Goal: Task Accomplishment & Management: Use online tool/utility

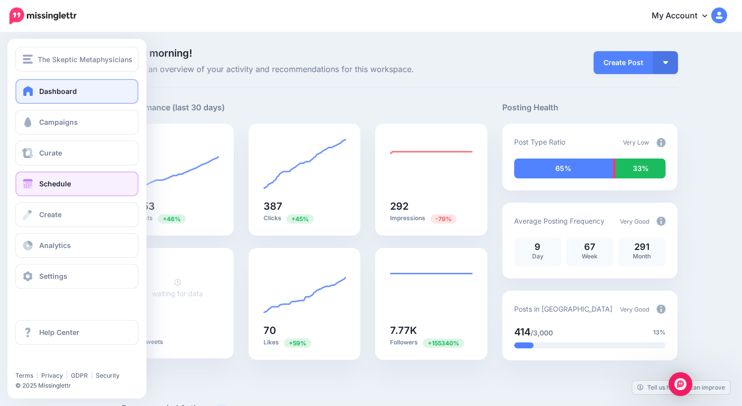
click at [60, 184] on span "Schedule" at bounding box center [55, 183] width 32 height 8
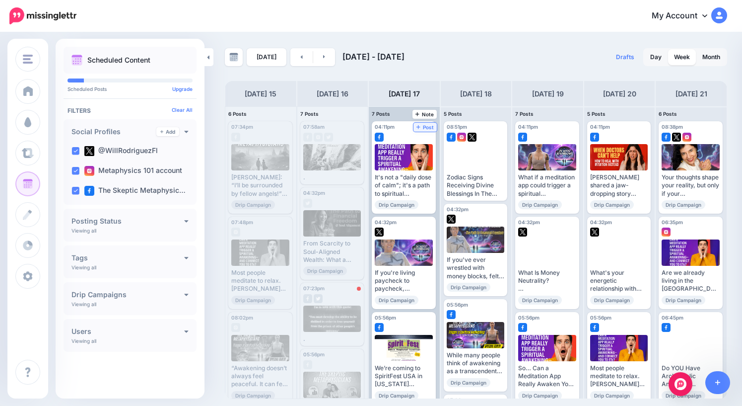
click at [428, 127] on span "Post" at bounding box center [425, 127] width 17 height 5
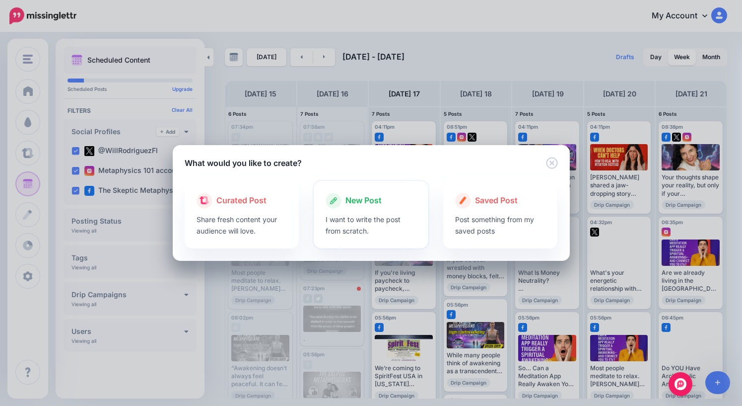
click at [370, 201] on span "New Post" at bounding box center [364, 200] width 36 height 13
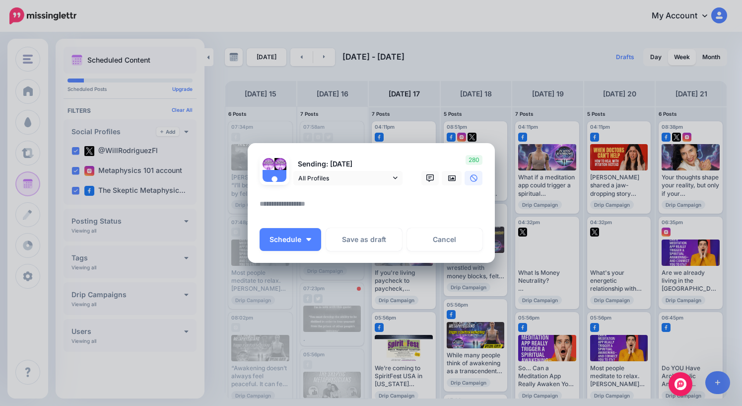
click at [316, 205] on textarea at bounding box center [374, 207] width 228 height 19
click at [455, 175] on icon at bounding box center [452, 178] width 8 height 6
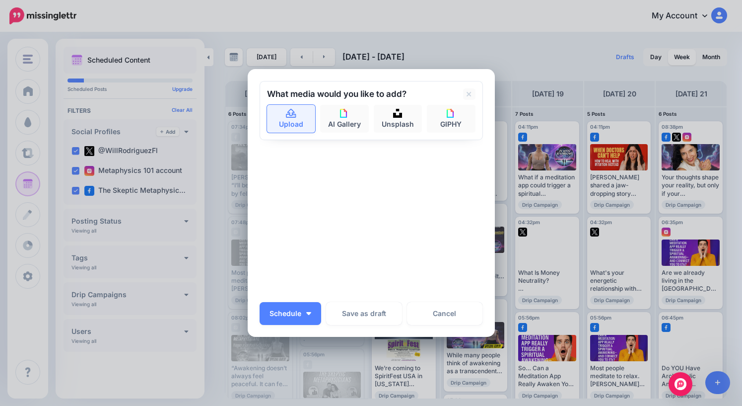
click at [284, 117] on link "Upload" at bounding box center [291, 119] width 49 height 28
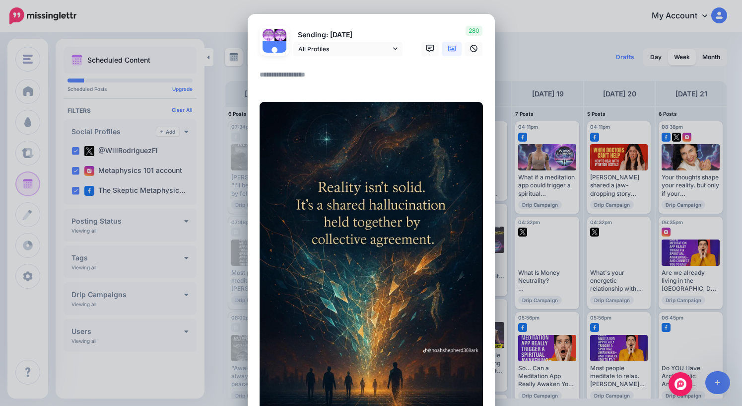
click at [293, 74] on textarea at bounding box center [374, 78] width 228 height 19
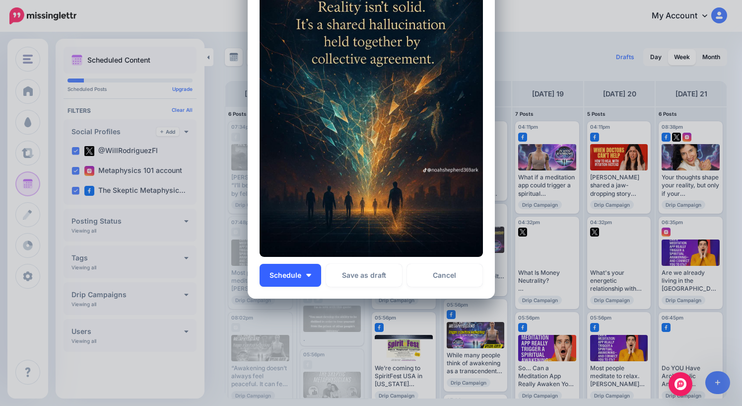
type textarea "*"
click at [305, 275] on button "Schedule" at bounding box center [291, 275] width 62 height 23
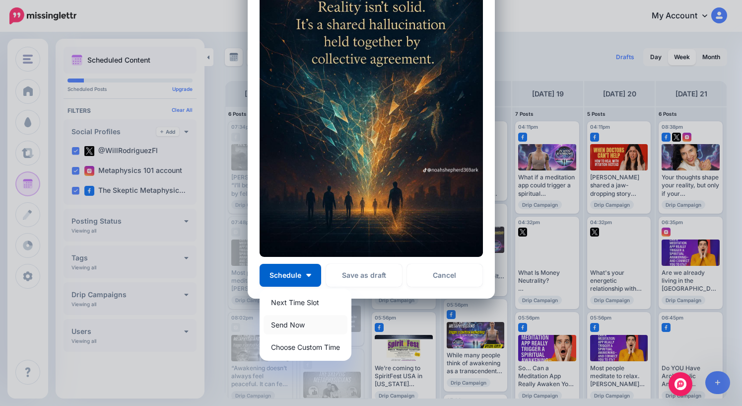
click at [293, 327] on link "Send Now" at bounding box center [306, 324] width 84 height 19
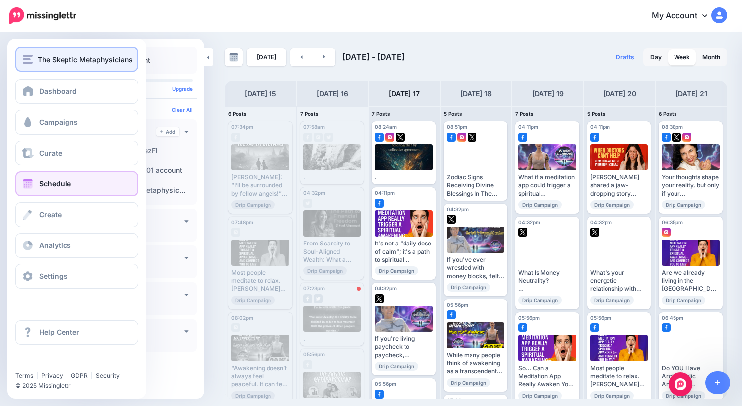
click at [44, 59] on span "The Skeptic Metaphysicians" at bounding box center [85, 59] width 95 height 11
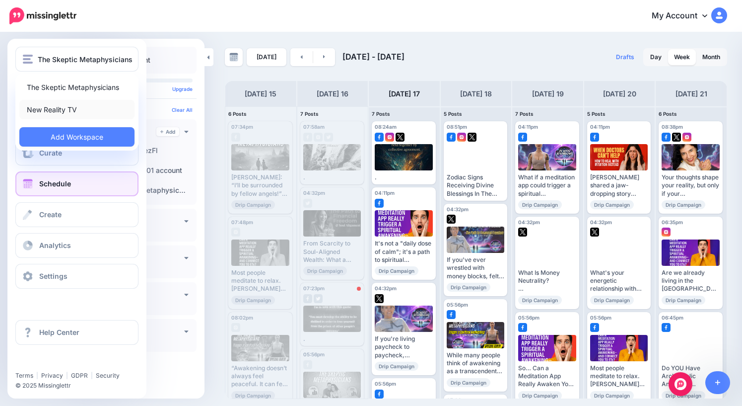
click at [54, 111] on link "New Reality TV" at bounding box center [76, 109] width 115 height 19
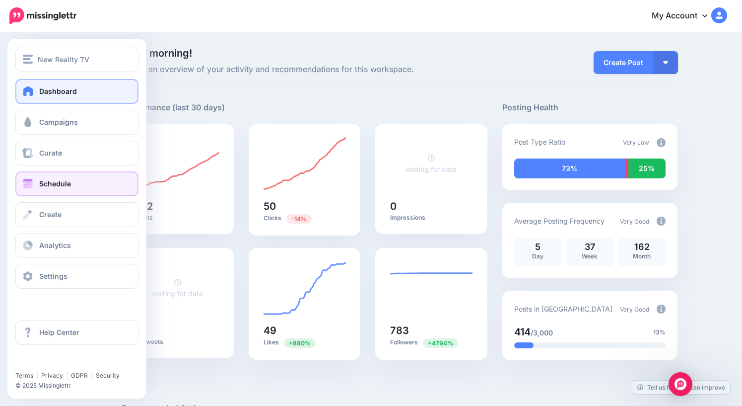
click at [54, 185] on span "Schedule" at bounding box center [55, 183] width 32 height 8
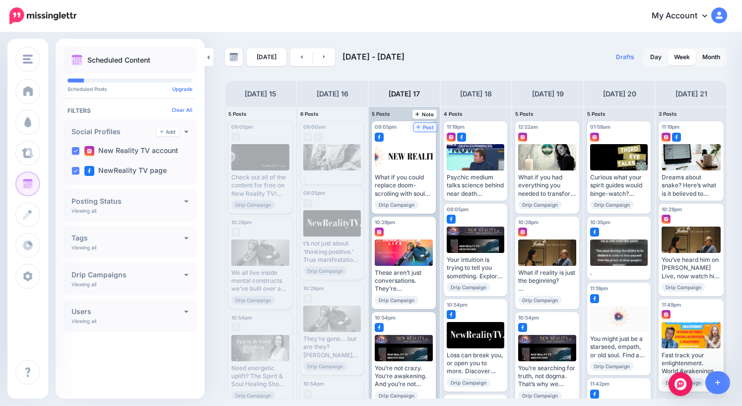
click at [427, 127] on span "Post" at bounding box center [425, 127] width 17 height 5
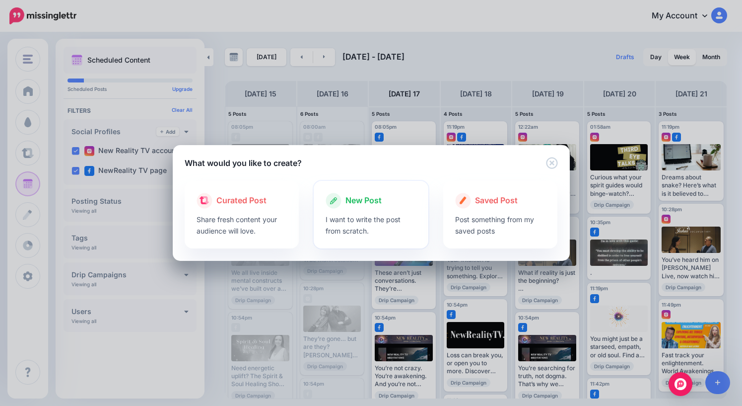
click at [365, 200] on span "New Post" at bounding box center [364, 200] width 36 height 13
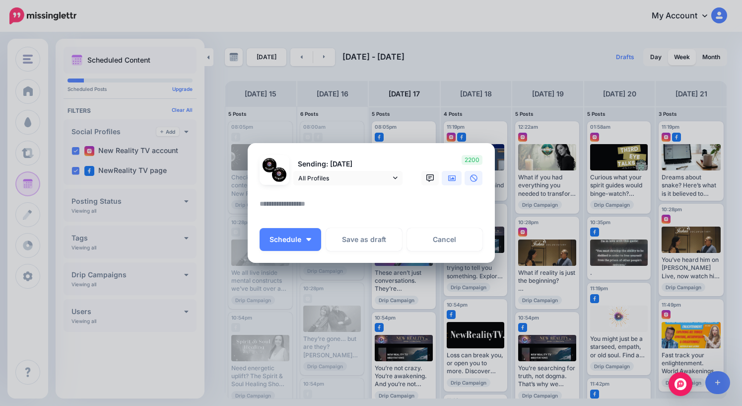
click at [451, 181] on icon at bounding box center [452, 178] width 8 height 8
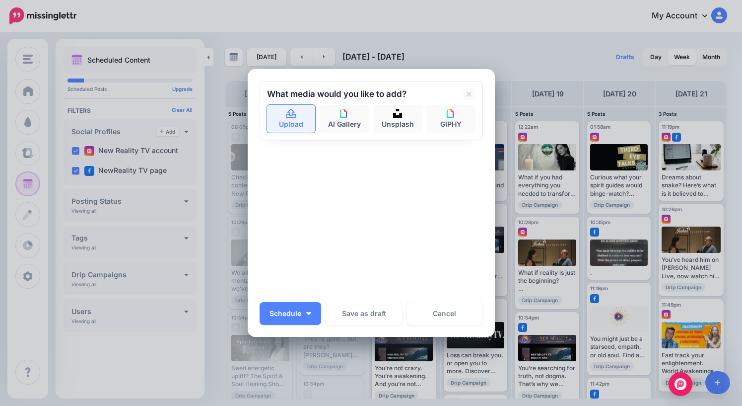
click at [286, 123] on link "Upload" at bounding box center [291, 119] width 49 height 28
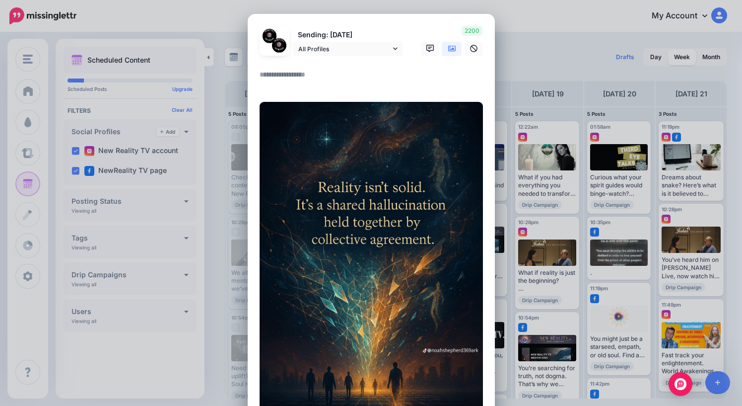
click at [325, 74] on textarea at bounding box center [374, 78] width 228 height 19
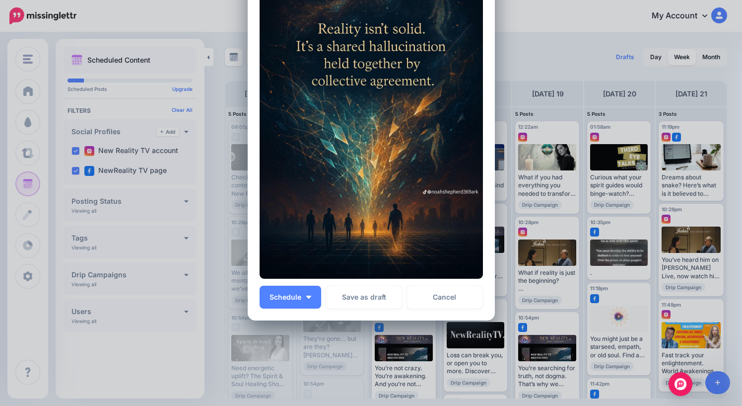
scroll to position [180, 0]
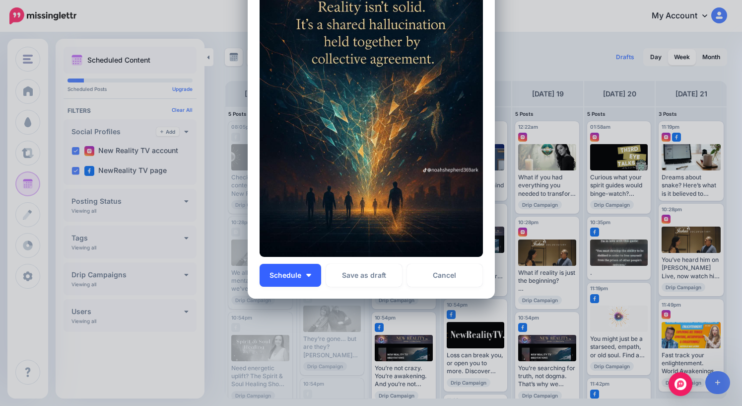
type textarea "*"
click at [297, 274] on span "Schedule" at bounding box center [286, 275] width 32 height 7
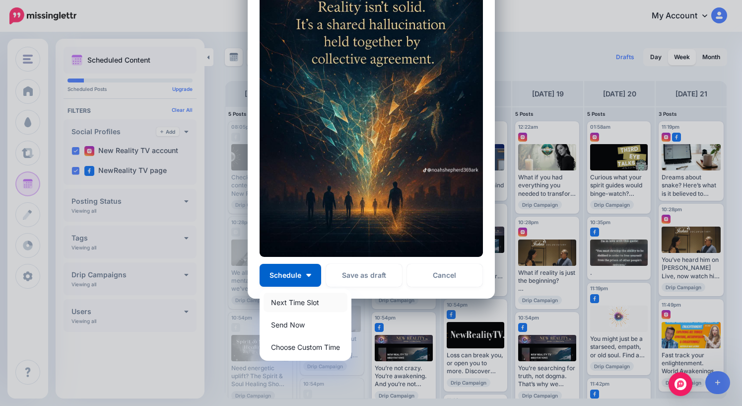
click at [299, 303] on link "Next Time Slot" at bounding box center [306, 301] width 84 height 19
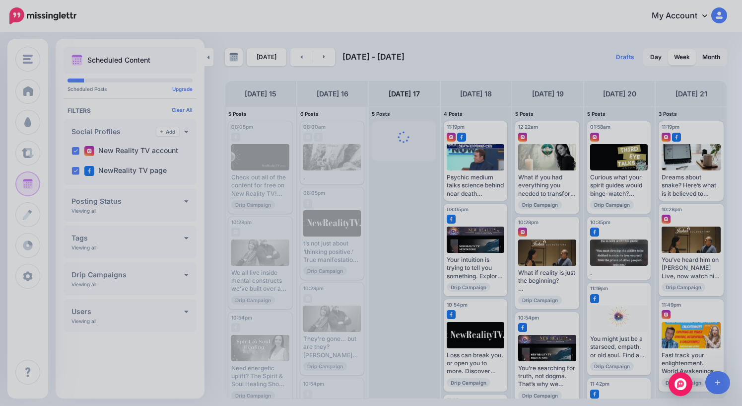
scroll to position [0, 0]
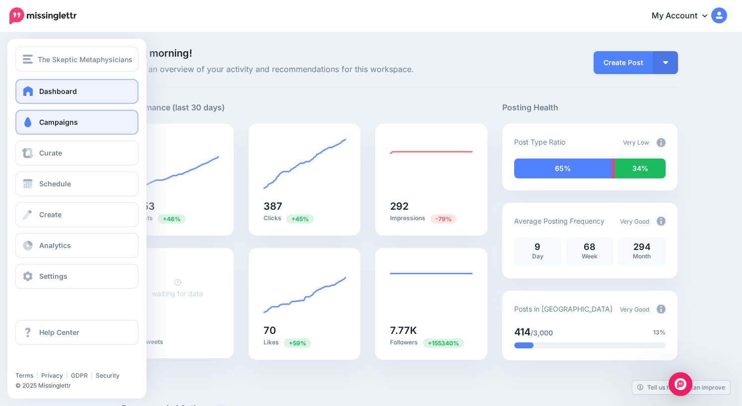
click at [60, 125] on span "Campaigns" at bounding box center [58, 122] width 39 height 8
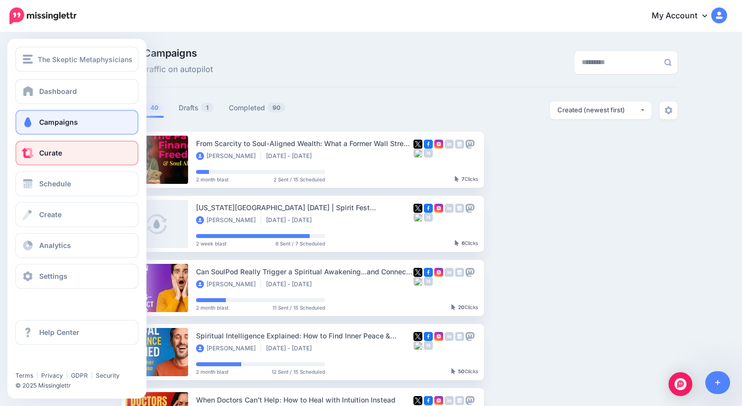
click at [57, 154] on span "Curate" at bounding box center [50, 152] width 23 height 8
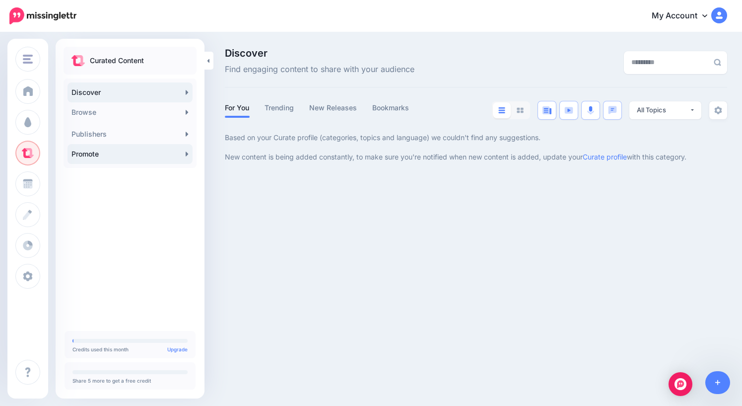
click at [134, 156] on link "Promote" at bounding box center [130, 154] width 125 height 20
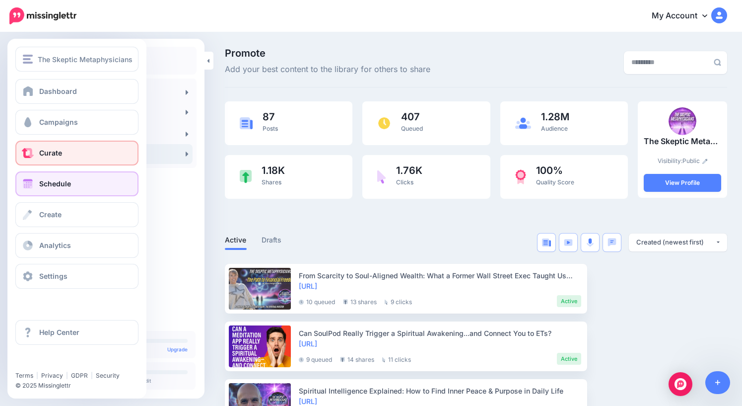
click at [50, 184] on span "Schedule" at bounding box center [55, 183] width 32 height 8
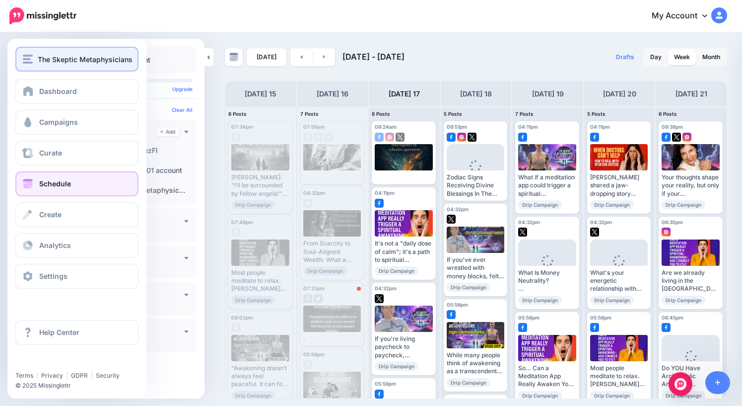
click at [50, 62] on span "The Skeptic Metaphysicians" at bounding box center [85, 59] width 95 height 11
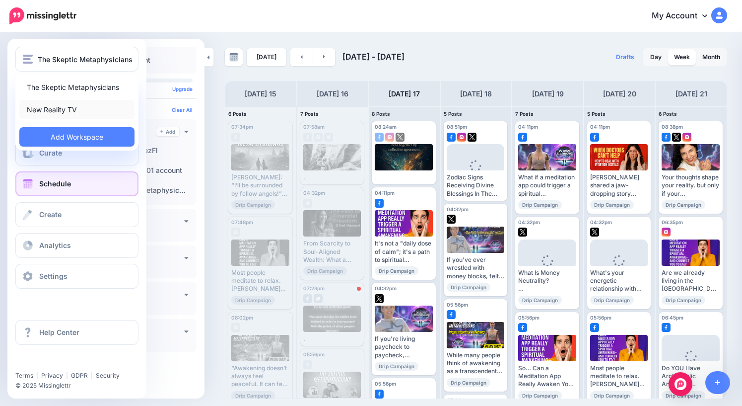
click at [54, 112] on link "New Reality TV" at bounding box center [76, 109] width 115 height 19
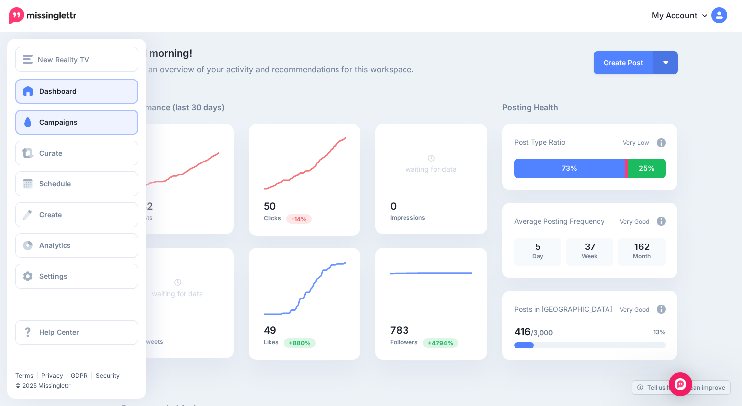
click at [52, 128] on link "Campaigns" at bounding box center [76, 122] width 123 height 25
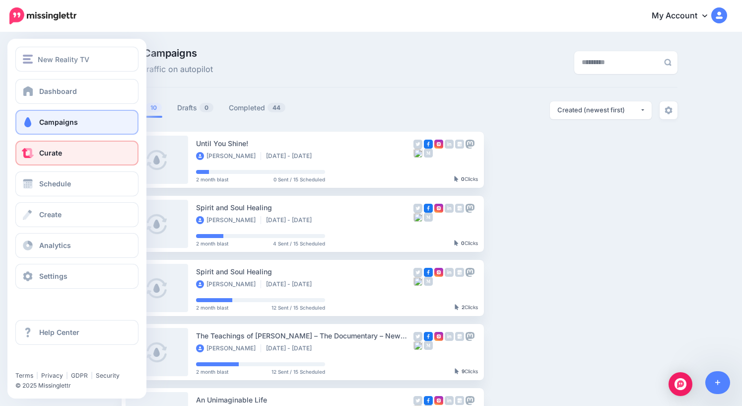
click at [48, 152] on span "Curate" at bounding box center [50, 152] width 23 height 8
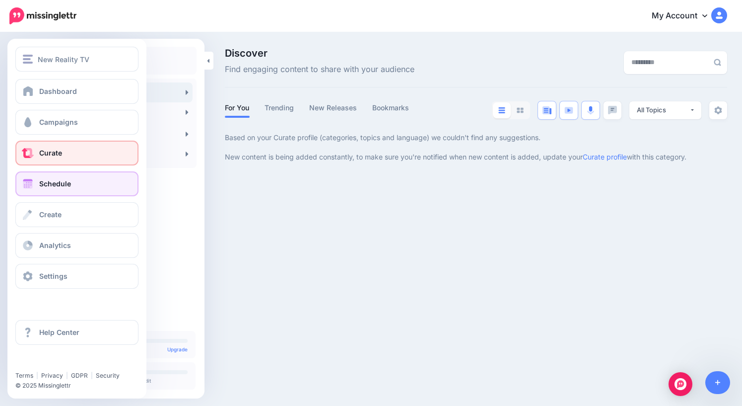
click at [44, 186] on span "Schedule" at bounding box center [55, 183] width 32 height 8
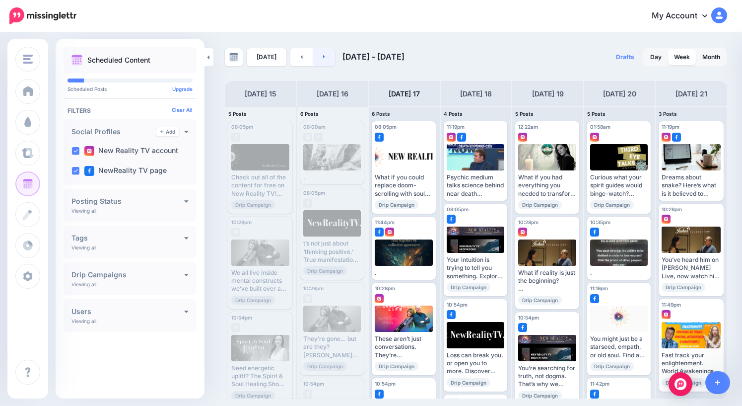
click at [324, 54] on link at bounding box center [324, 57] width 22 height 18
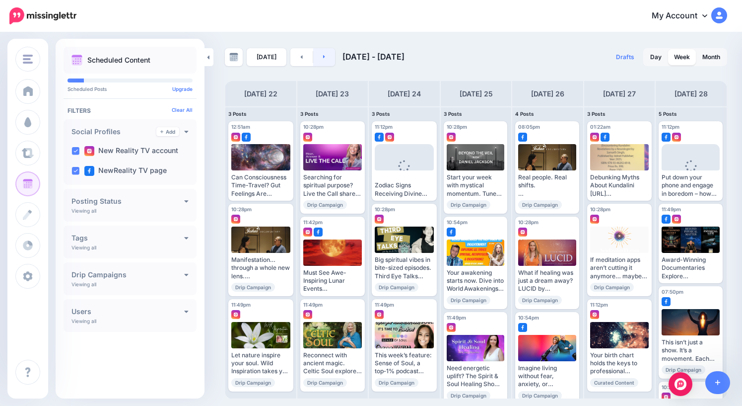
click at [323, 59] on icon at bounding box center [324, 57] width 2 height 6
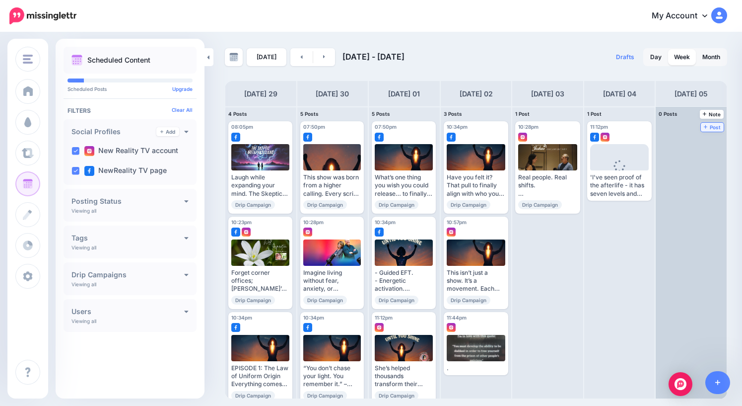
click at [714, 129] on span "Post" at bounding box center [712, 127] width 17 height 5
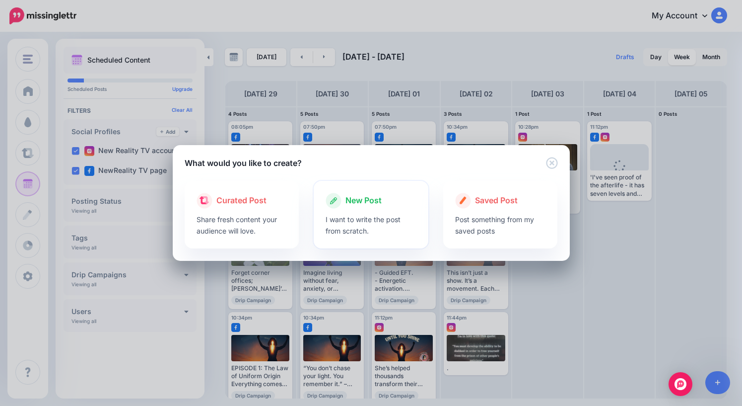
click at [365, 197] on span "New Post" at bounding box center [364, 200] width 36 height 13
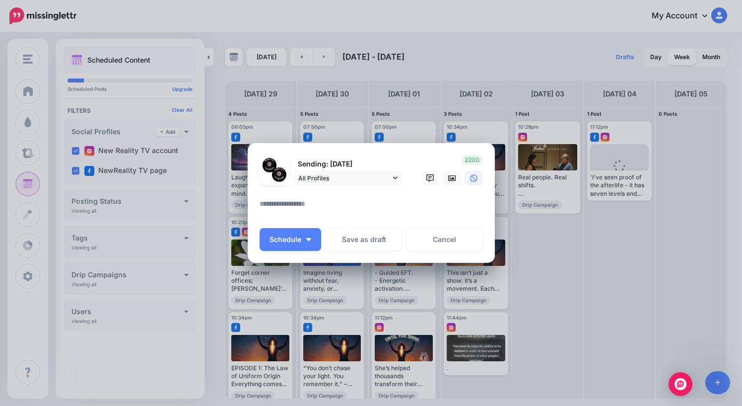
click at [343, 208] on textarea at bounding box center [374, 207] width 228 height 19
paste textarea "**********"
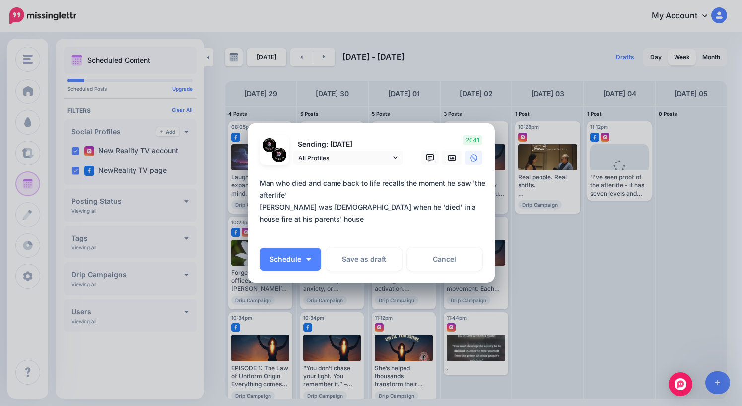
paste textarea "**********"
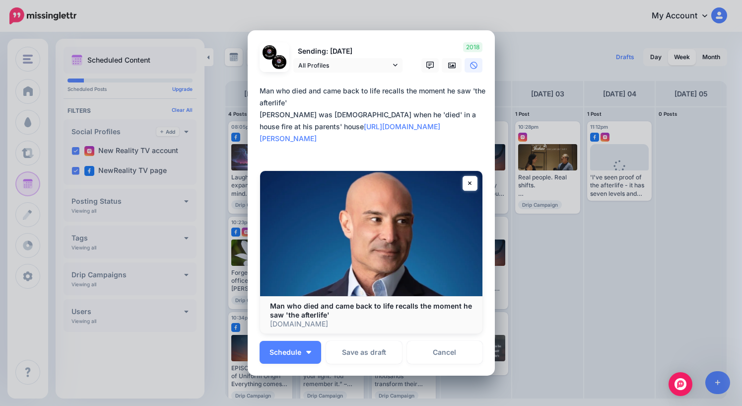
drag, startPoint x: 406, startPoint y: 199, endPoint x: 237, endPoint y: 135, distance: 180.4
click at [237, 135] on div "Create Post Loading Sending: 5th Oct All Profiles" at bounding box center [371, 203] width 742 height 406
click at [427, 156] on textarea "**********" at bounding box center [374, 120] width 228 height 71
type textarea "**********"
click at [274, 349] on span "Schedule" at bounding box center [286, 352] width 32 height 7
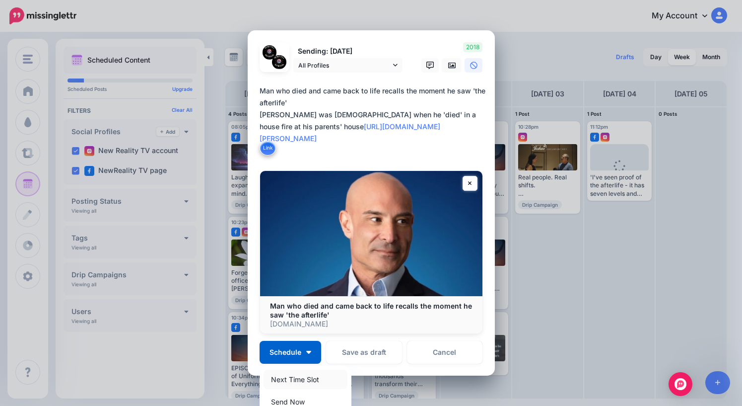
click at [298, 369] on link "Next Time Slot" at bounding box center [306, 378] width 84 height 19
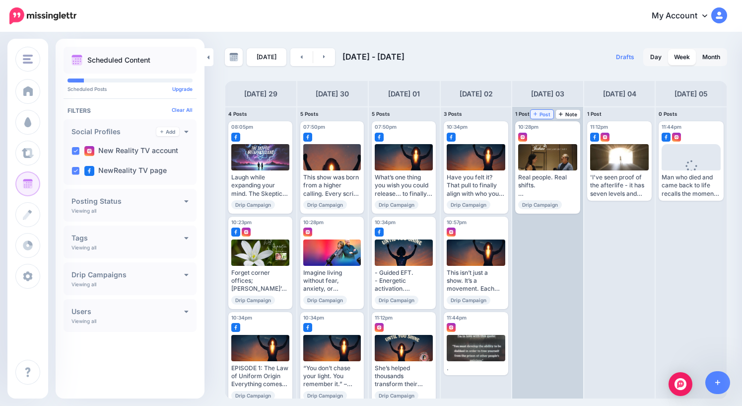
click at [540, 114] on span "Post" at bounding box center [542, 114] width 17 height 5
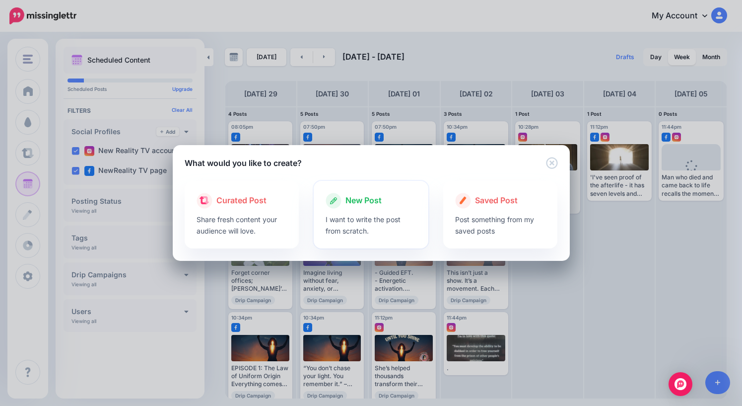
click at [364, 200] on span "New Post" at bounding box center [364, 200] width 36 height 13
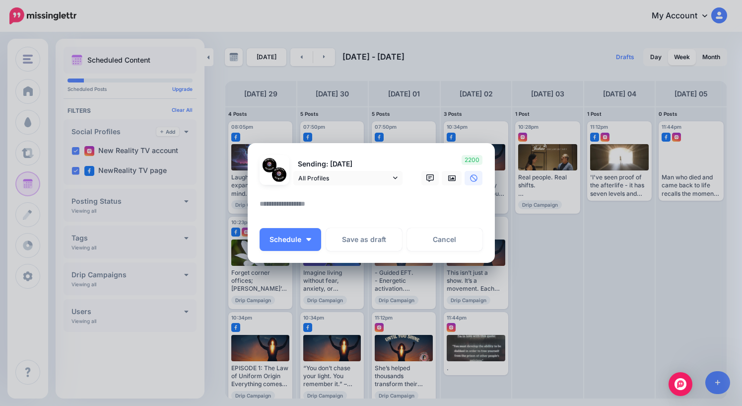
click at [295, 206] on textarea at bounding box center [374, 207] width 228 height 19
paste textarea "**********"
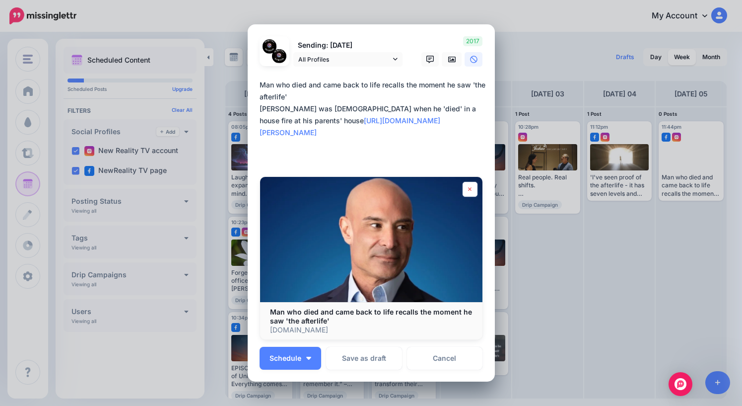
click at [469, 192] on icon at bounding box center [470, 189] width 4 height 6
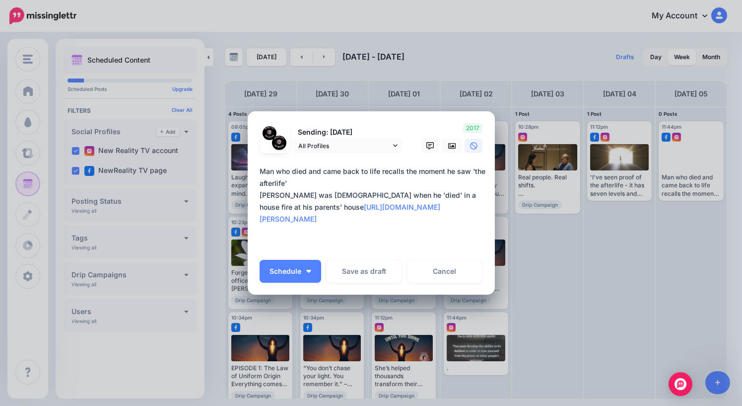
drag, startPoint x: 407, startPoint y: 230, endPoint x: 249, endPoint y: 160, distance: 172.7
click at [249, 160] on div "Loading Sending: 3rd Oct All Profiles" at bounding box center [371, 203] width 247 height 184
paste textarea
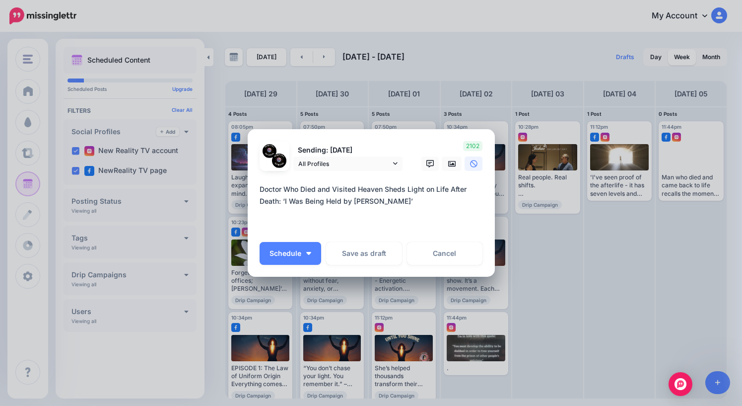
paste textarea "**********"
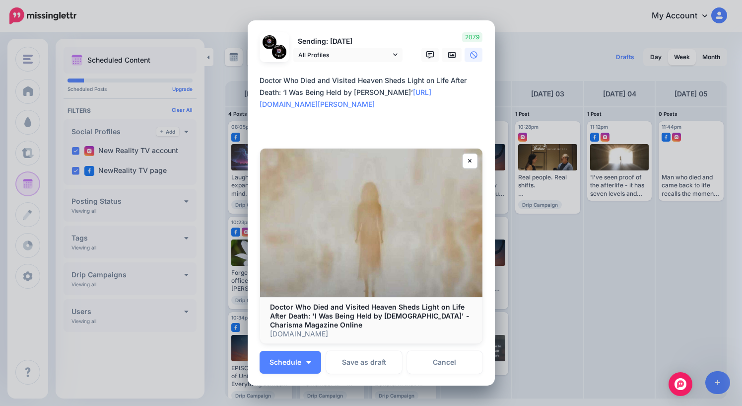
scroll to position [22, 0]
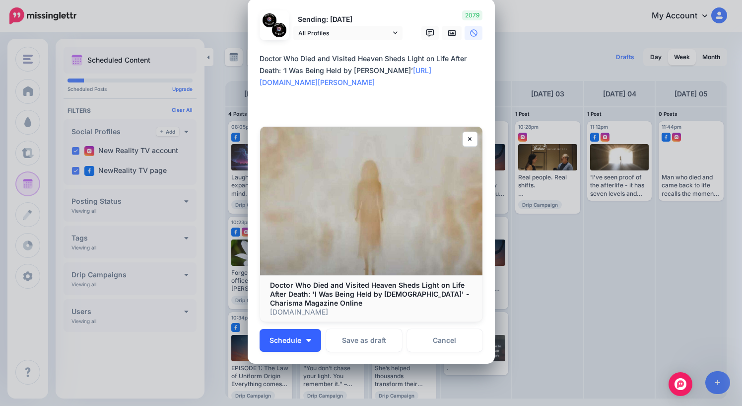
type textarea "**********"
click at [288, 338] on span "Schedule" at bounding box center [286, 340] width 32 height 7
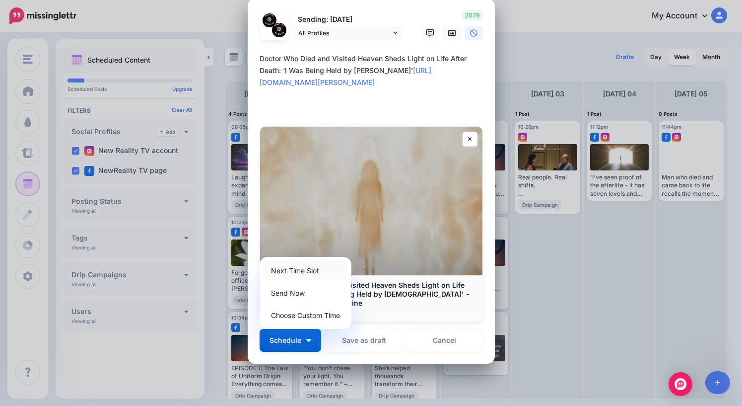
click at [299, 274] on link "Next Time Slot" at bounding box center [306, 270] width 84 height 19
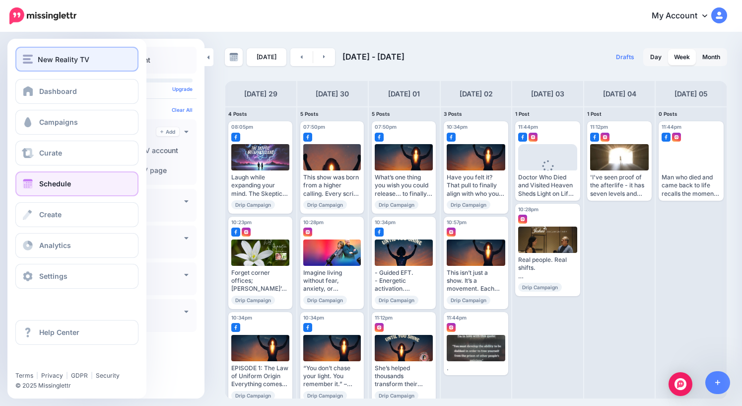
click at [44, 58] on span "New Reality TV" at bounding box center [64, 59] width 52 height 11
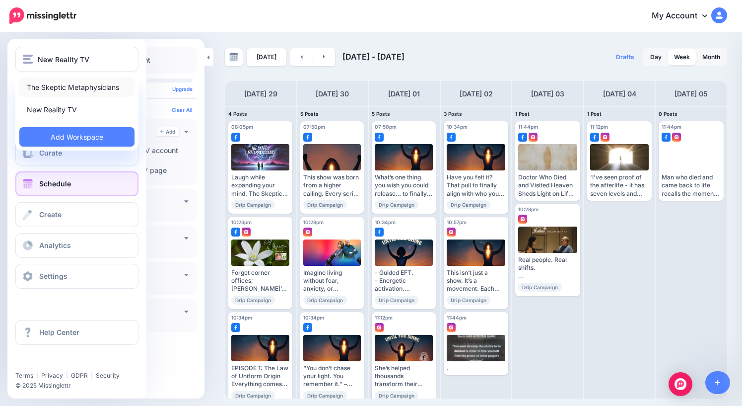
click at [60, 88] on link "The Skeptic Metaphysicians" at bounding box center [76, 86] width 115 height 19
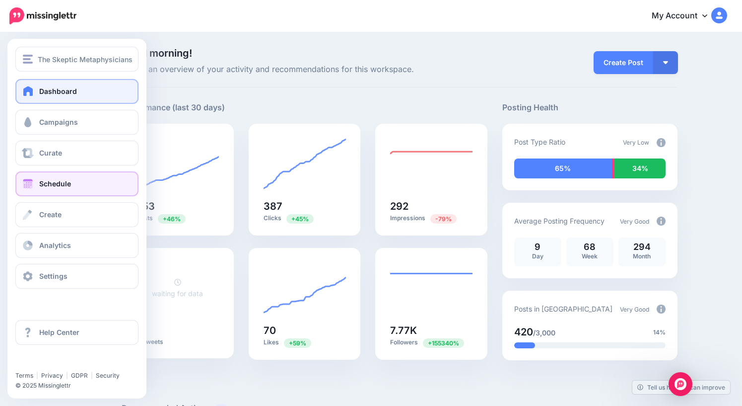
click at [35, 185] on link "Schedule" at bounding box center [76, 183] width 123 height 25
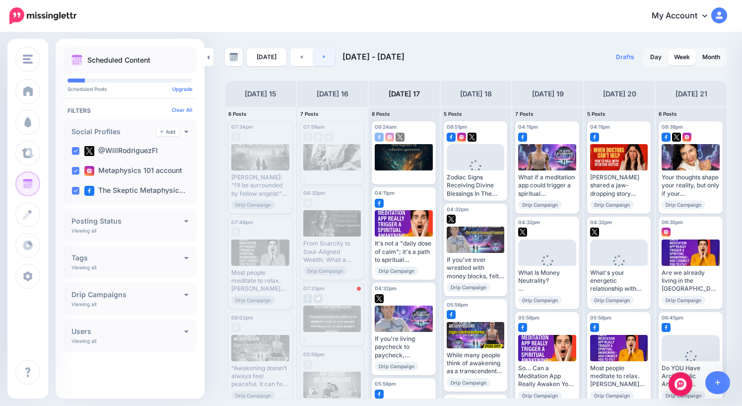
click at [328, 56] on link at bounding box center [324, 57] width 22 height 18
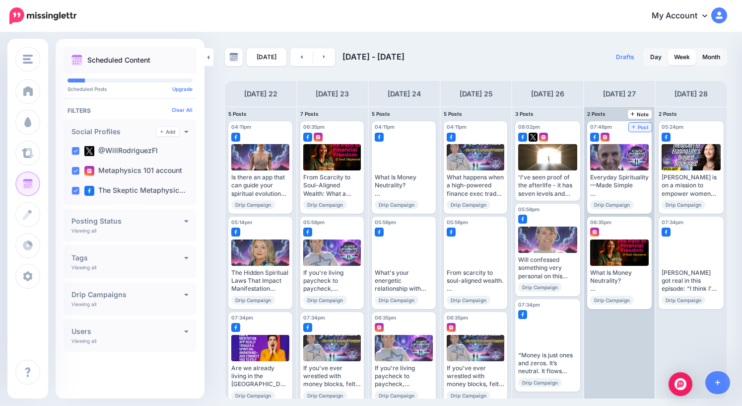
click at [642, 131] on link "Post" at bounding box center [640, 127] width 23 height 9
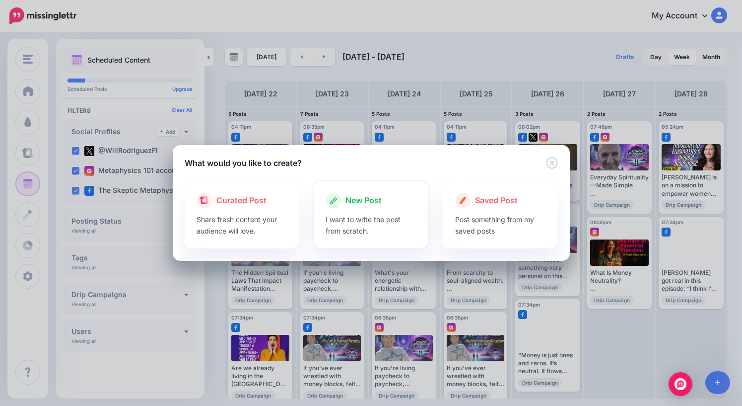
click at [364, 201] on span "New Post" at bounding box center [364, 200] width 36 height 13
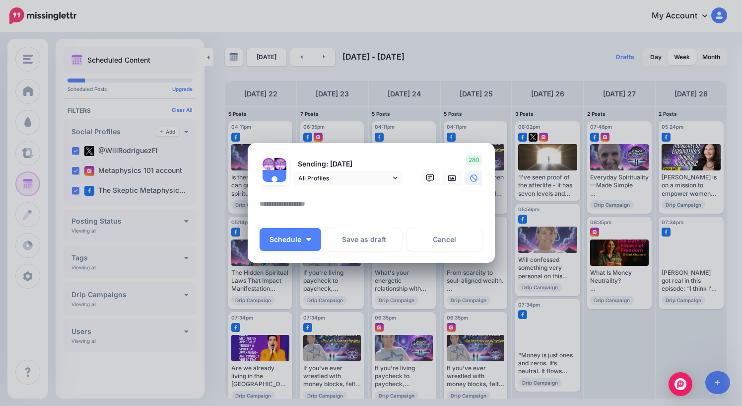
click at [353, 199] on textarea at bounding box center [374, 207] width 228 height 19
paste textarea "**********"
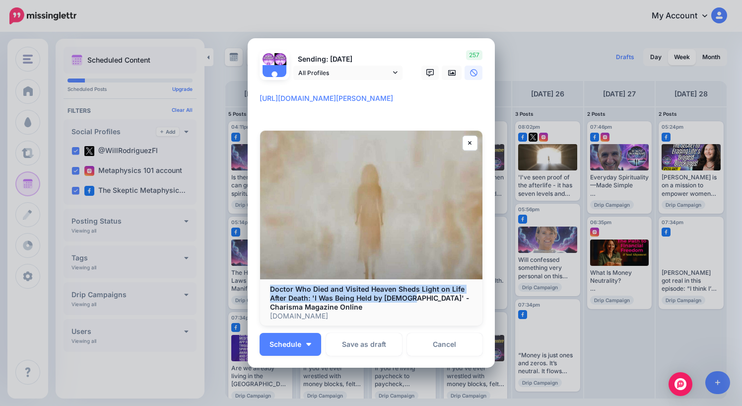
drag, startPoint x: 271, startPoint y: 288, endPoint x: 405, endPoint y: 298, distance: 134.4
click at [405, 298] on b "Doctor Who Died and Visited Heaven Sheds Light on Life After Death: 'I Was Bein…" at bounding box center [370, 297] width 200 height 26
copy b "Doctor Who Died and Visited Heaven Sheds Light on Life After Death: 'I Was Bein…"
click at [260, 96] on textarea "**********" at bounding box center [374, 104] width 228 height 24
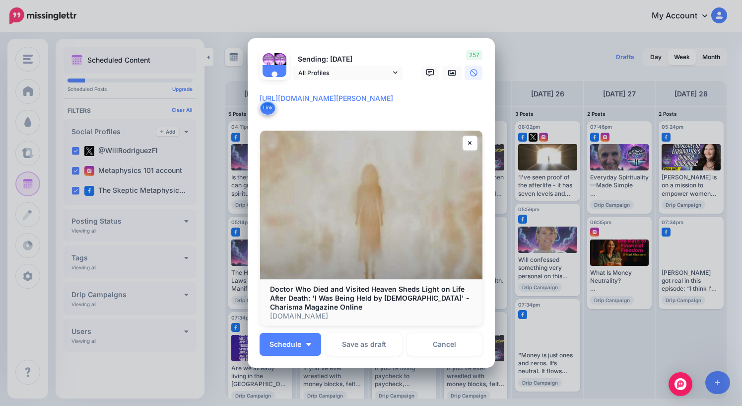
paste textarea "**********"
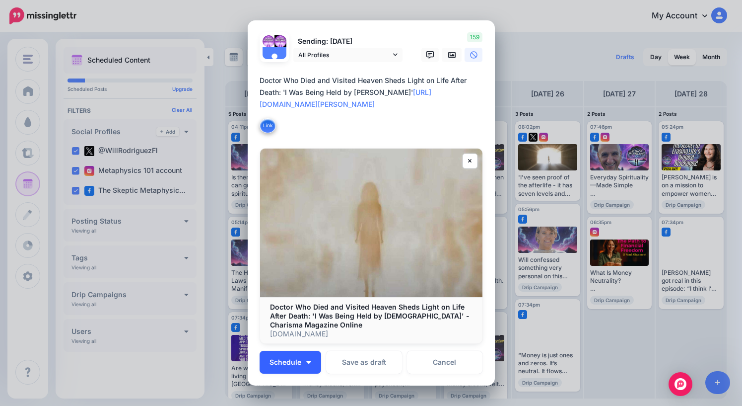
type textarea "**********"
click at [299, 361] on span "Schedule" at bounding box center [286, 361] width 32 height 7
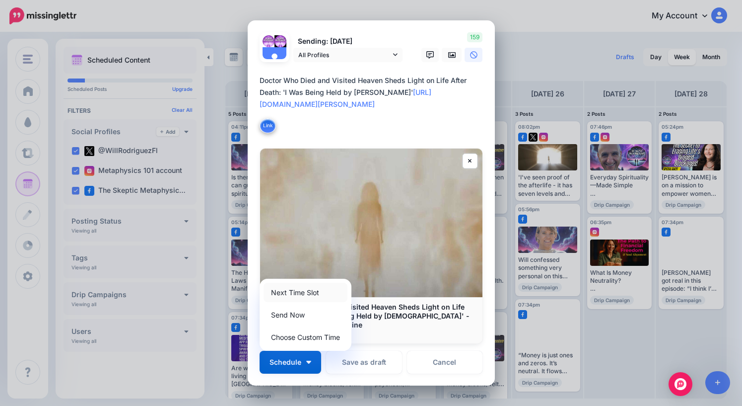
click at [295, 292] on link "Next Time Slot" at bounding box center [306, 291] width 84 height 19
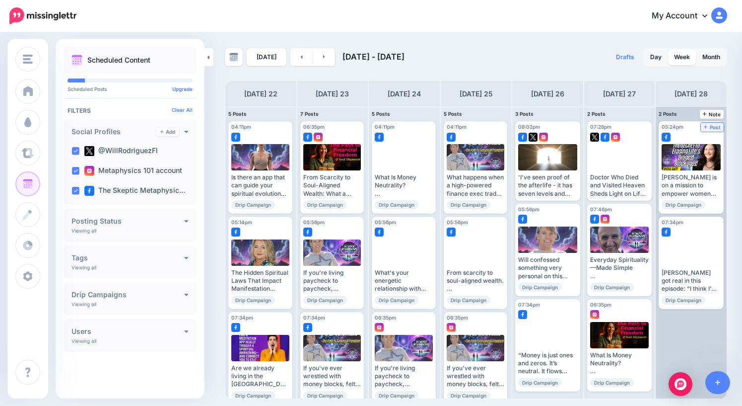
click at [713, 127] on span "Post" at bounding box center [712, 127] width 17 height 5
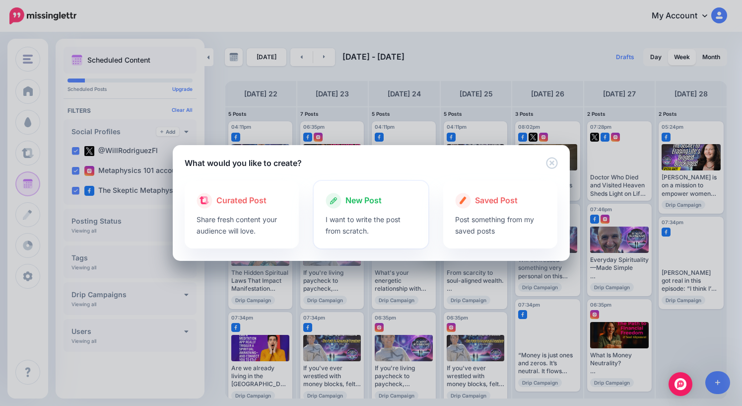
click at [362, 201] on span "New Post" at bounding box center [364, 200] width 36 height 13
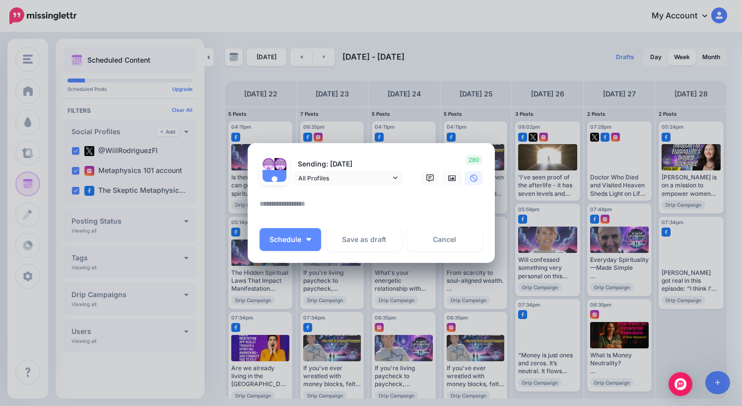
click at [356, 205] on textarea at bounding box center [374, 207] width 228 height 19
paste textarea "**********"
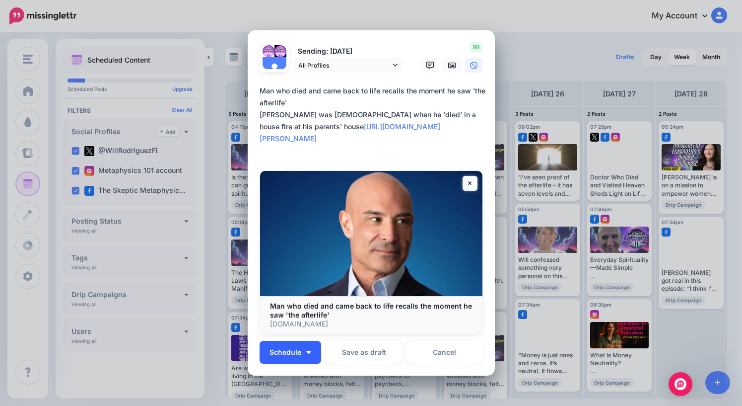
type textarea "**********"
click at [284, 341] on button "Schedule" at bounding box center [291, 352] width 62 height 23
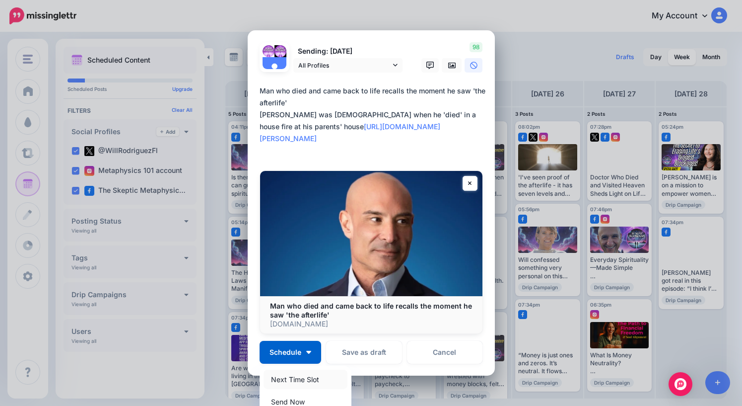
click at [298, 369] on link "Next Time Slot" at bounding box center [306, 378] width 84 height 19
